Goal: Task Accomplishment & Management: Use online tool/utility

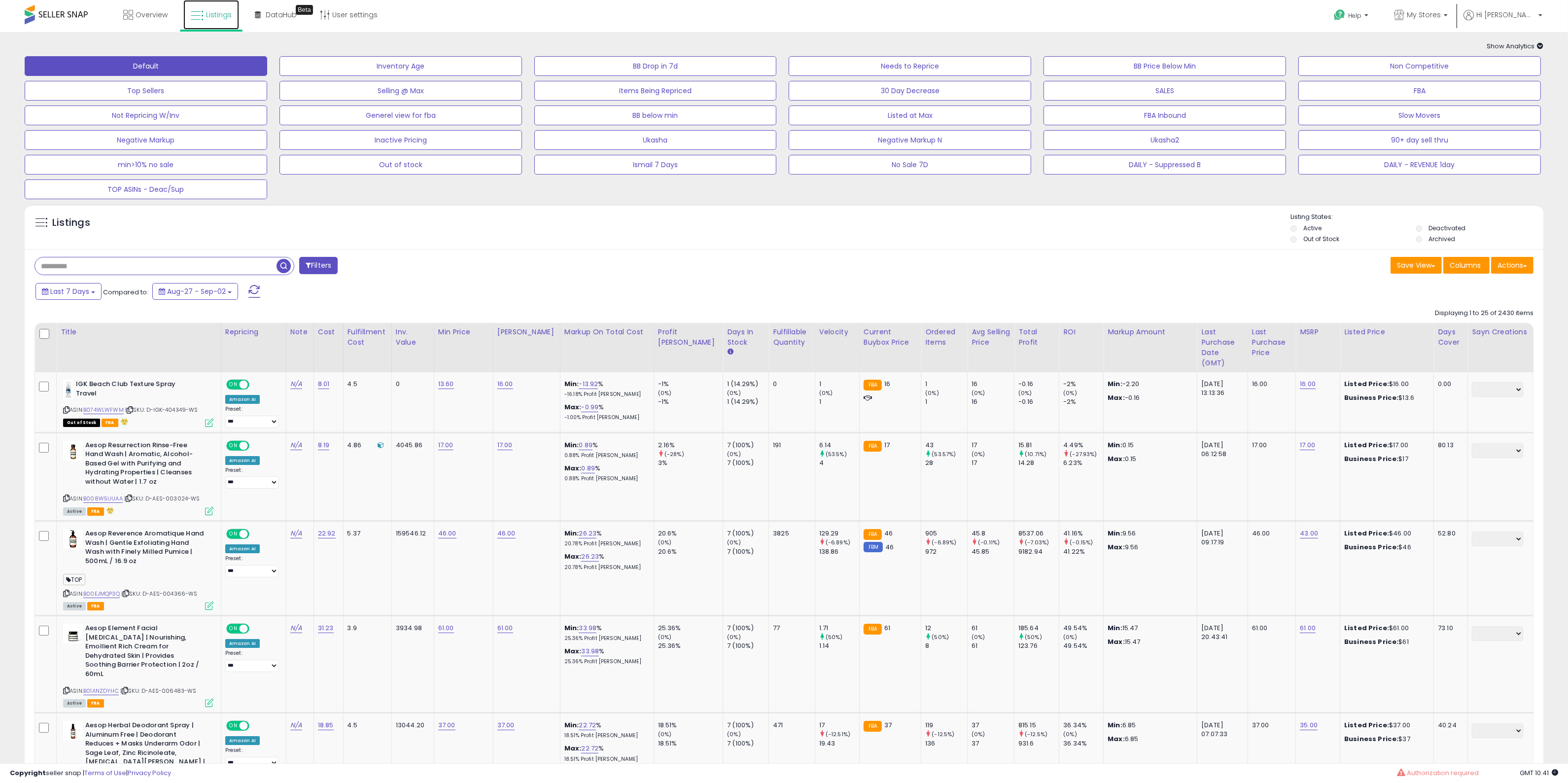
drag, startPoint x: 203, startPoint y: 11, endPoint x: 802, endPoint y: 5, distance: 599.0
click at [203, 11] on link "Listings" at bounding box center [211, 15] width 55 height 29
click at [950, 233] on div "Listings" at bounding box center [784, 229] width 1519 height 34
click at [1517, 263] on button "Actions" at bounding box center [1512, 265] width 42 height 17
click at [1499, 279] on link "Import" at bounding box center [1472, 286] width 108 height 15
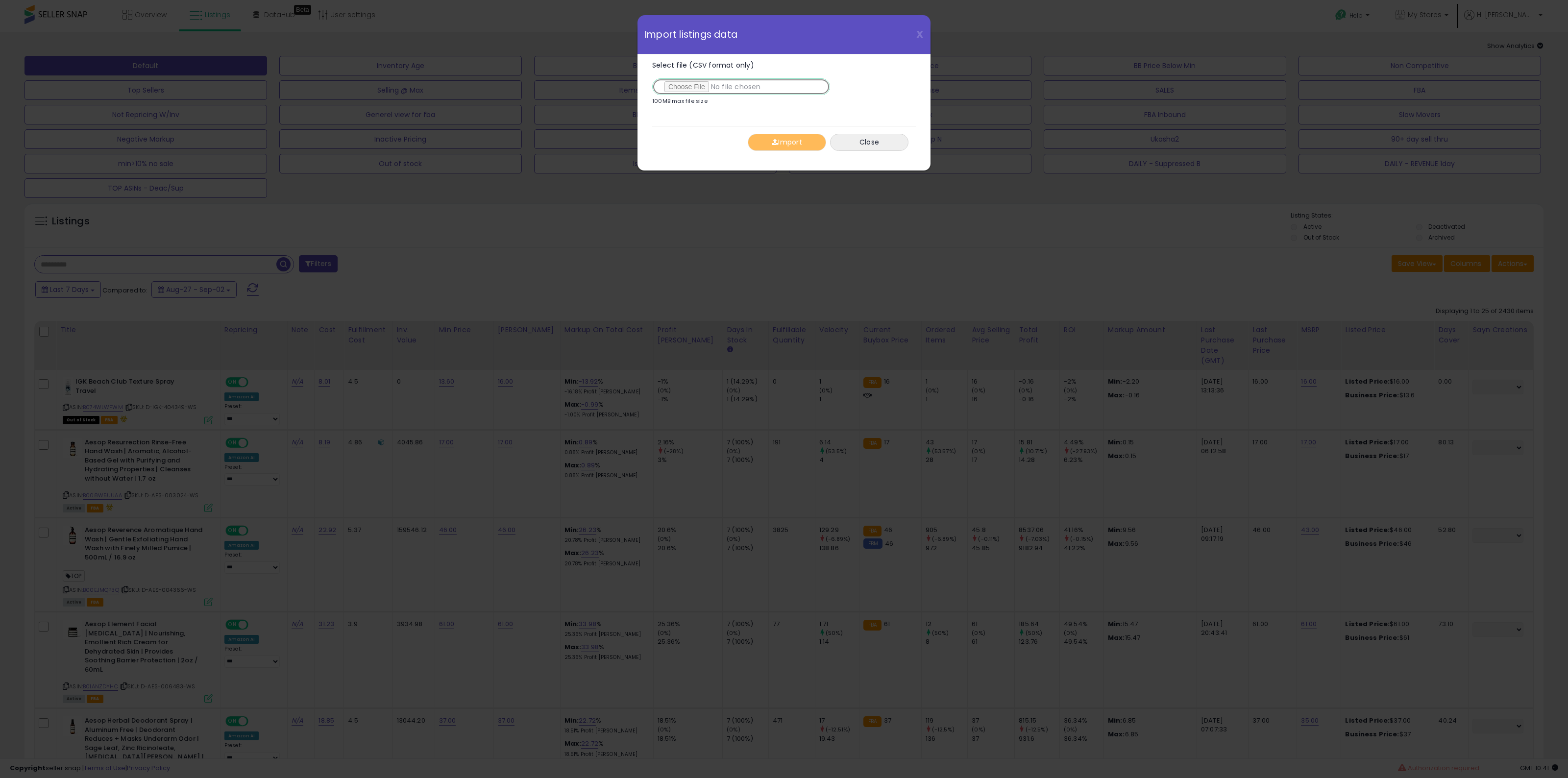
click at [700, 94] on input "Select file (CSV format only)" at bounding box center [741, 87] width 178 height 16
type input "**********"
click at [794, 142] on button "Import" at bounding box center [787, 142] width 79 height 17
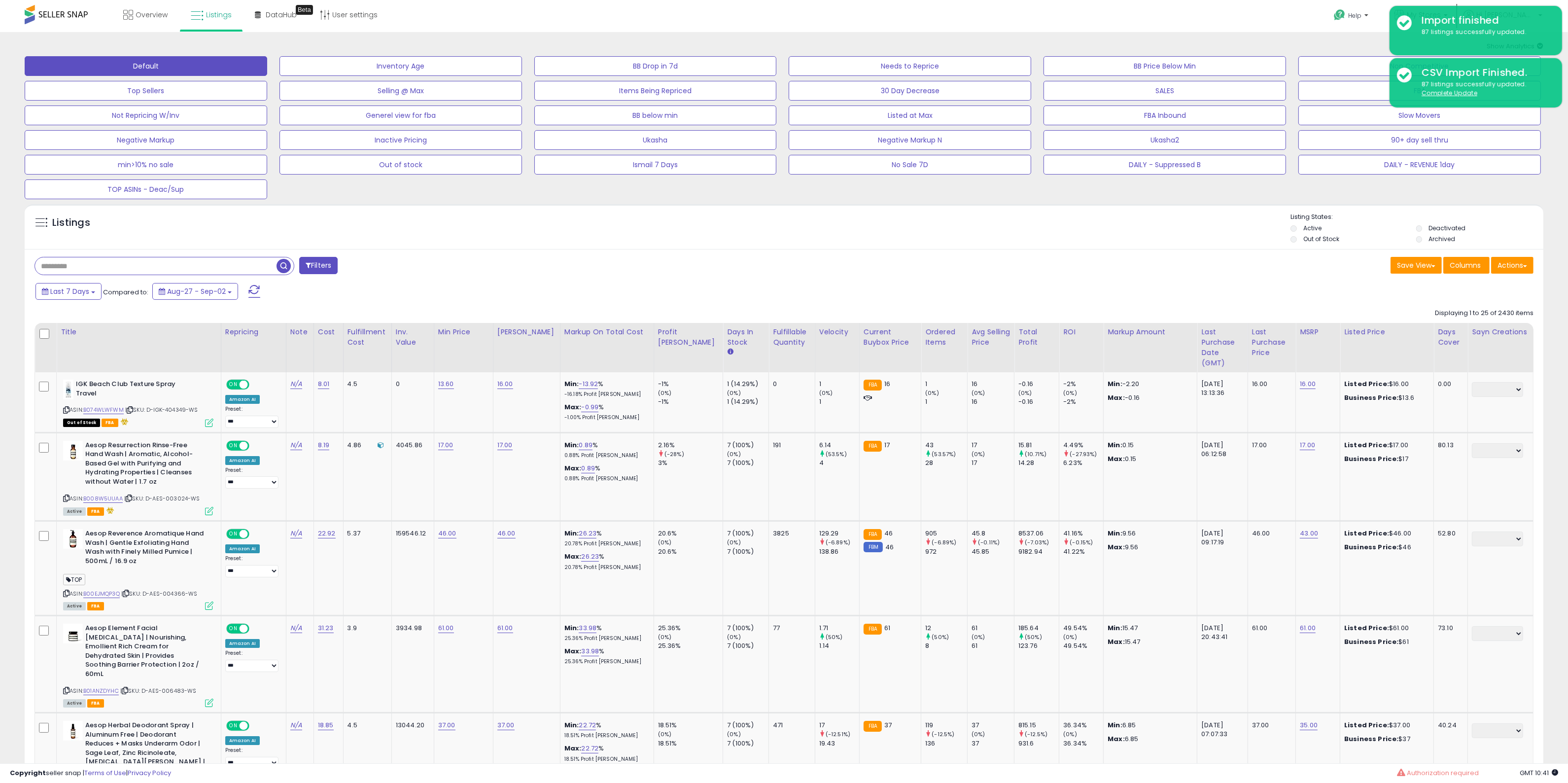
click at [1063, 268] on div "Save View Save As New View Update Current View Columns Actions Import Export Vi…" at bounding box center [1162, 267] width 757 height 19
click at [1087, 258] on div "Save View Save As New View Update Current View Columns Actions Import Export Vi…" at bounding box center [1162, 267] width 757 height 19
click at [1092, 242] on div "Listings" at bounding box center [784, 229] width 1519 height 34
